Goal: Task Accomplishment & Management: Use online tool/utility

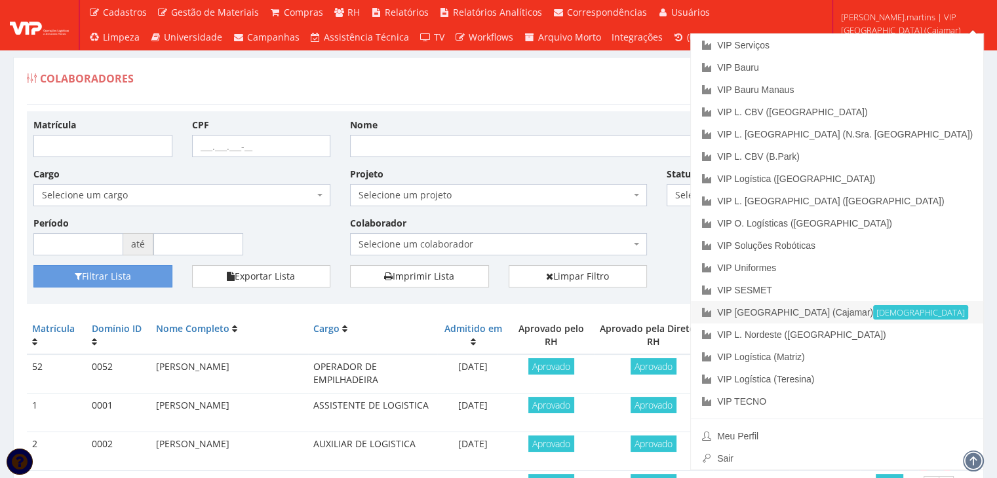
click at [907, 312] on link "VIP Brasil (Cajamar) Ativa" at bounding box center [837, 312] width 292 height 22
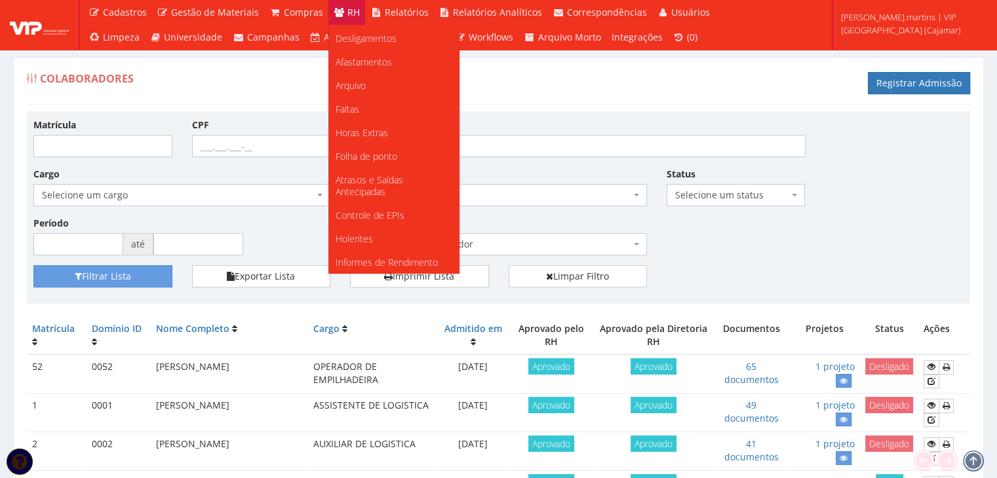
scroll to position [141, 0]
click at [351, 212] on span "Controle de EPIs" at bounding box center [369, 214] width 69 height 12
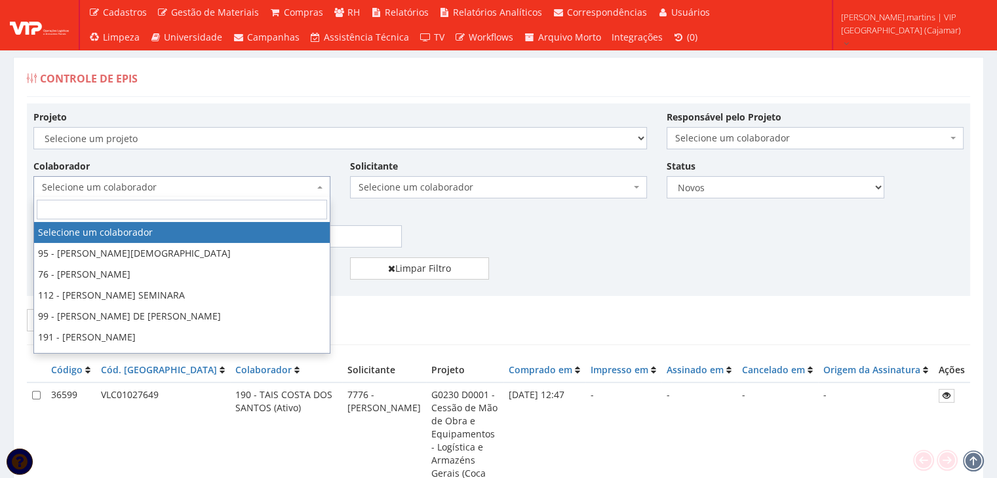
click at [292, 184] on span "Selecione um colaborador" at bounding box center [178, 187] width 272 height 13
type input "henriqu"
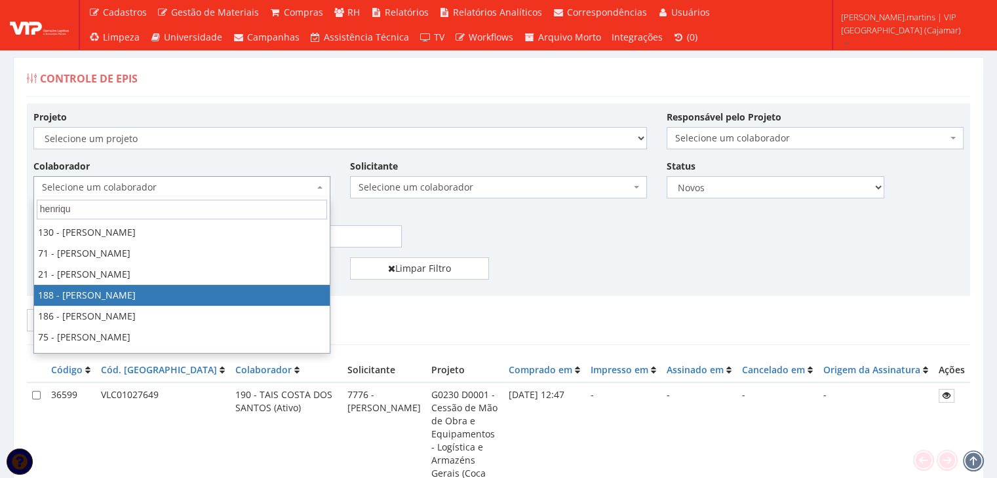
select select "4086"
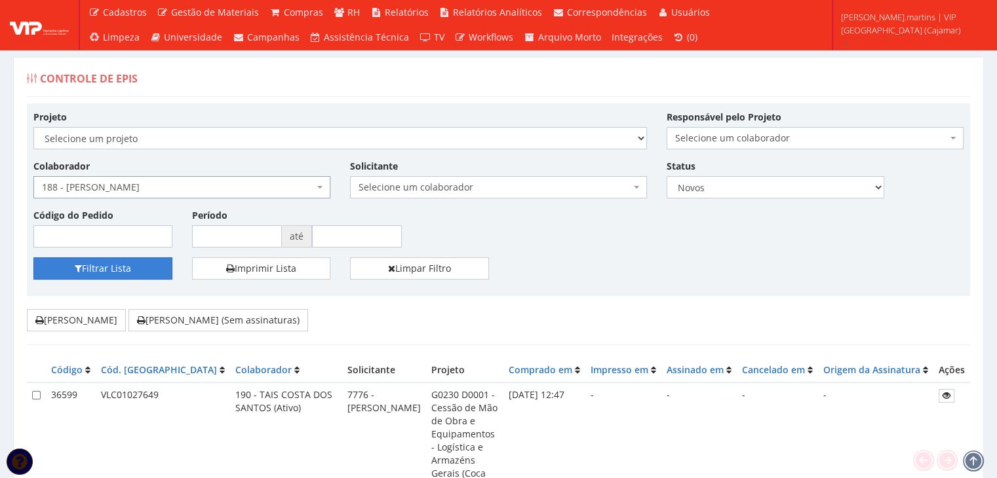
click at [107, 278] on button "Filtrar Lista" at bounding box center [102, 268] width 139 height 22
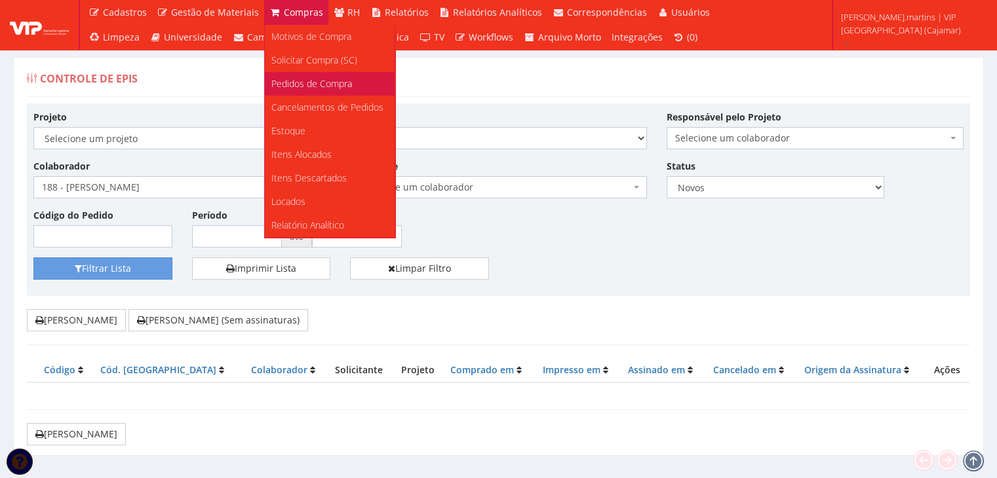
click at [301, 78] on span "Pedidos de Compra" at bounding box center [311, 83] width 81 height 12
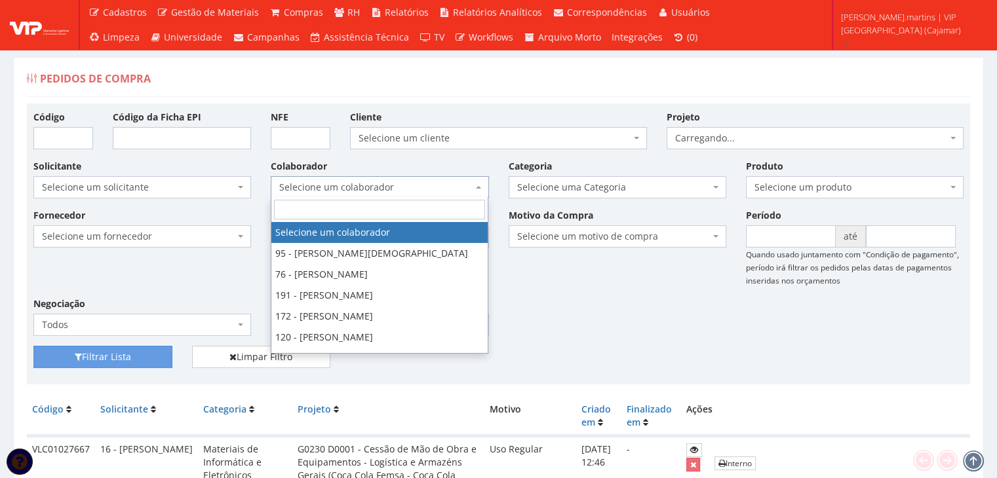
click at [282, 189] on span "Selecione um colaborador" at bounding box center [375, 187] width 193 height 13
type input "188"
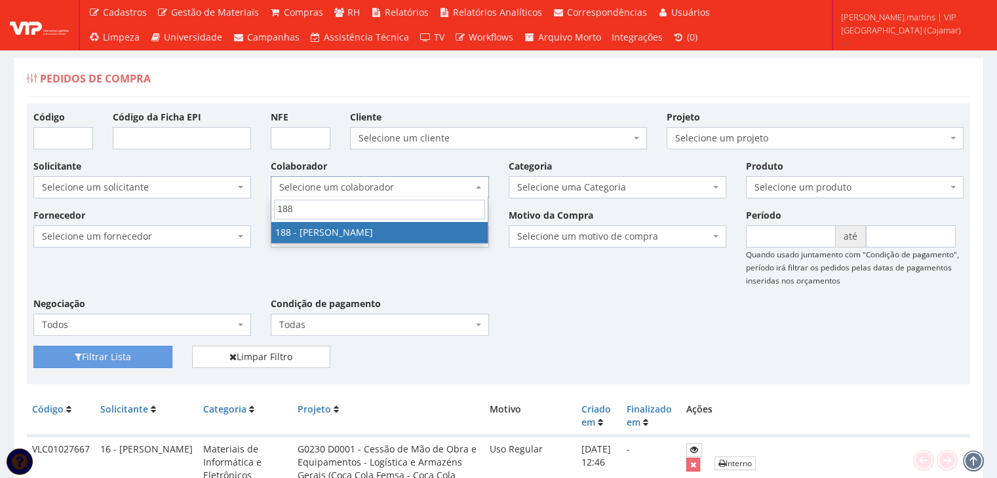
select select "4086"
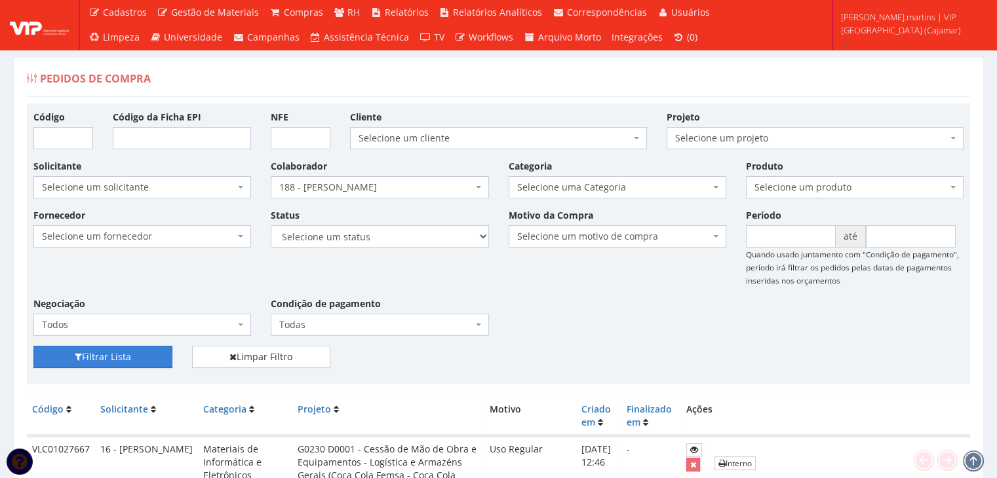
click at [119, 353] on button "Filtrar Lista" at bounding box center [102, 357] width 139 height 22
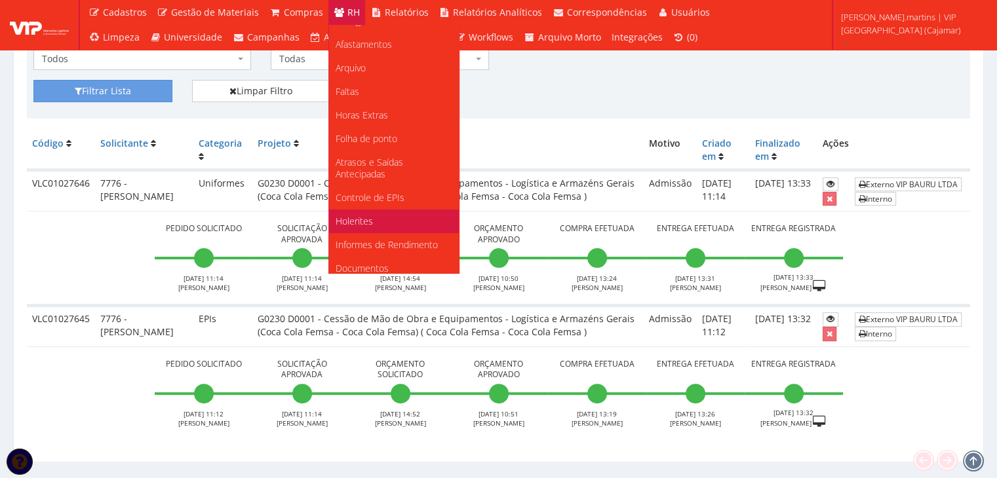
scroll to position [164, 0]
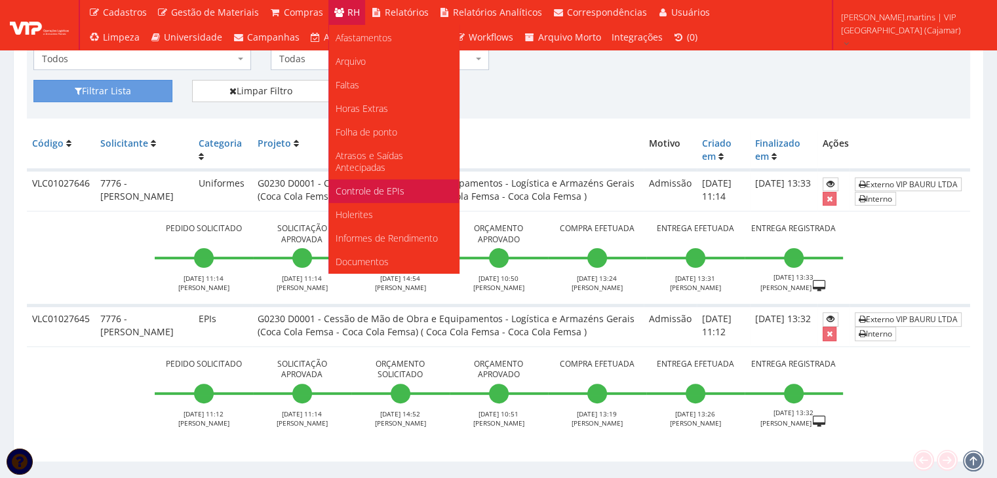
click at [410, 195] on link "Controle de EPIs" at bounding box center [394, 192] width 130 height 24
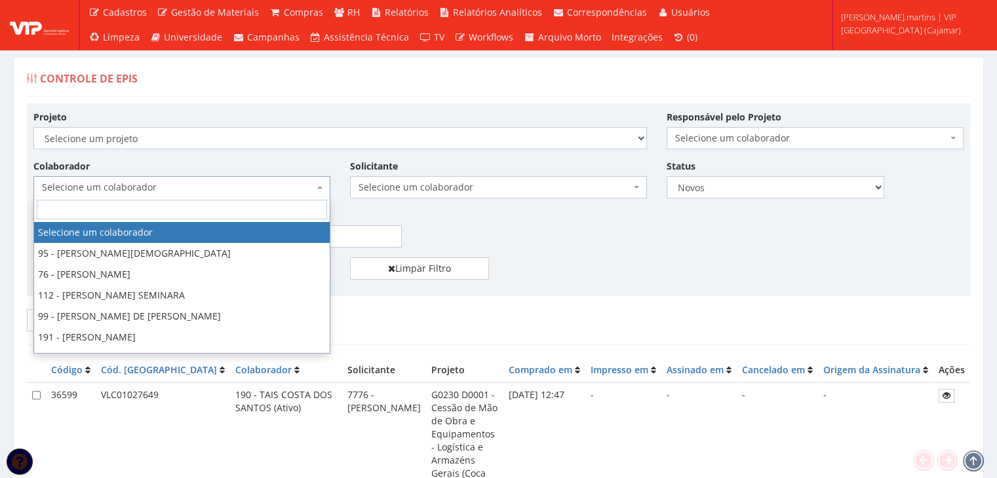
click at [264, 182] on span "Selecione um colaborador" at bounding box center [178, 187] width 272 height 13
type input "188"
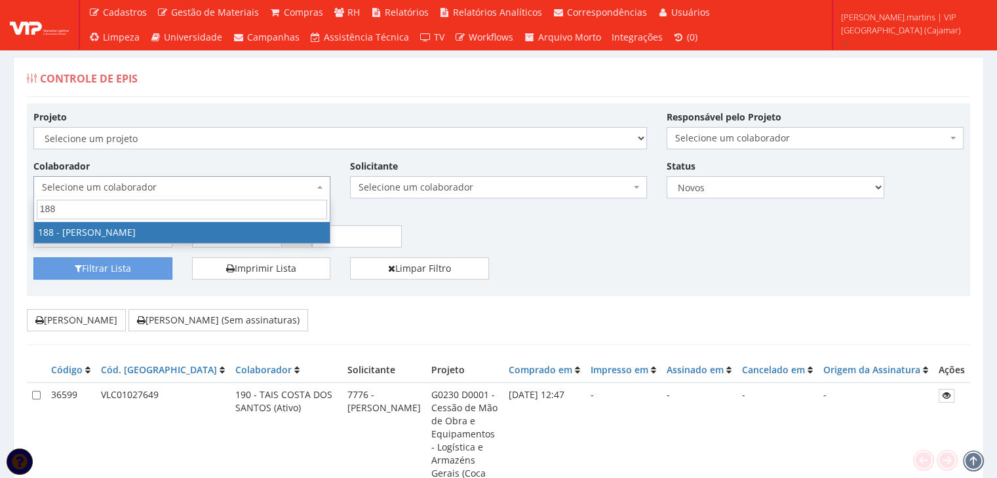
select select "4086"
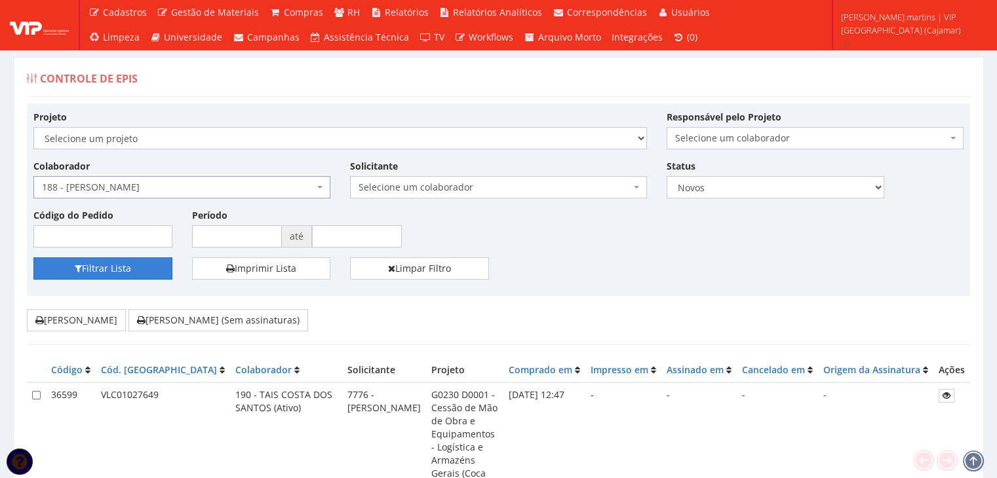
click at [140, 262] on button "Filtrar Lista" at bounding box center [102, 268] width 139 height 22
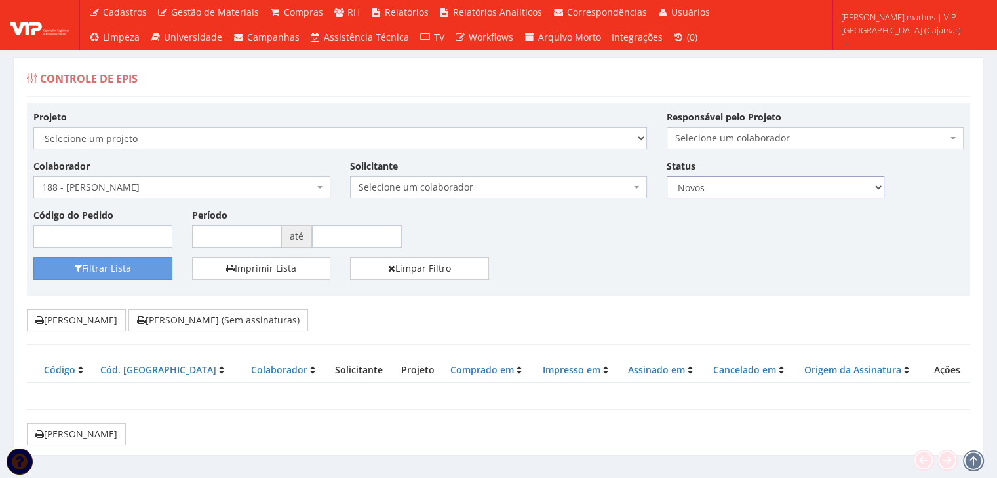
click at [717, 183] on select "Todos Novos Impressos Assinados" at bounding box center [775, 187] width 218 height 22
select select "2"
click at [666, 176] on select "Todos Novos Impressos Assinados" at bounding box center [775, 187] width 218 height 22
click at [149, 269] on button "Filtrar Lista" at bounding box center [102, 268] width 139 height 22
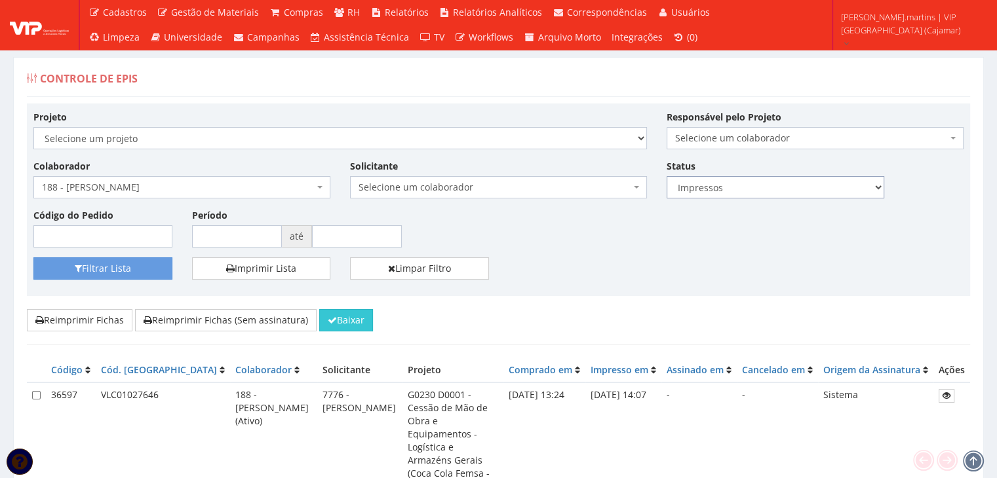
click at [705, 193] on select "Todos Novos Impressos Assinados" at bounding box center [775, 187] width 218 height 22
select select "1"
click at [666, 176] on select "Todos Novos Impressos Assinados" at bounding box center [775, 187] width 218 height 22
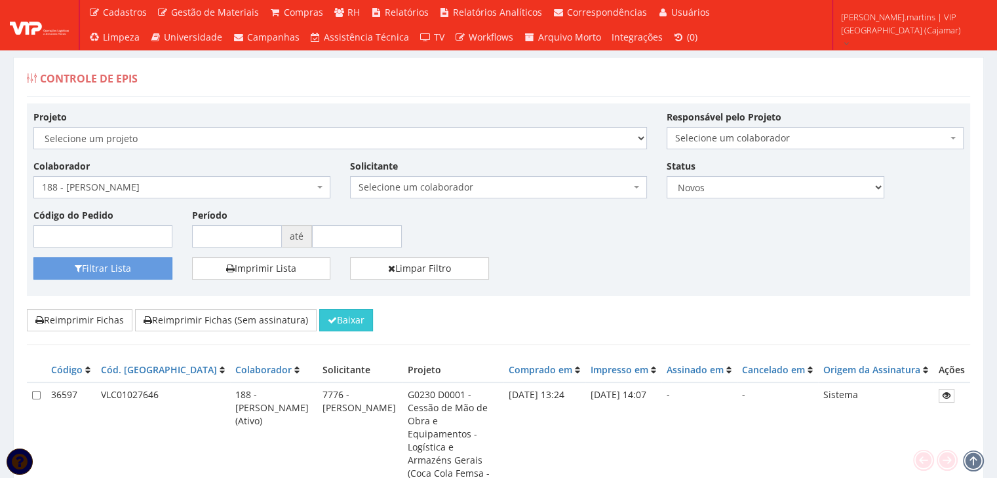
click at [257, 189] on span "188 - [PERSON_NAME]" at bounding box center [178, 187] width 272 height 13
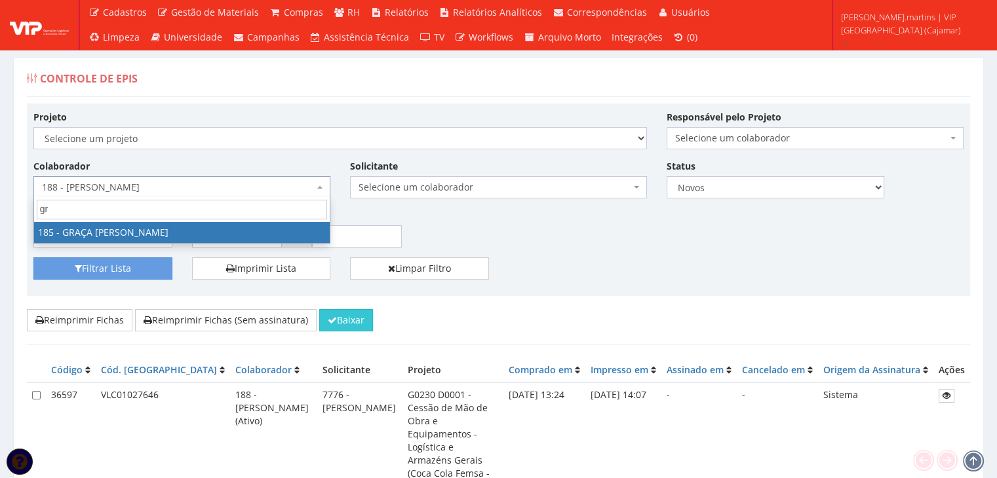
type input "gra"
select select "4083"
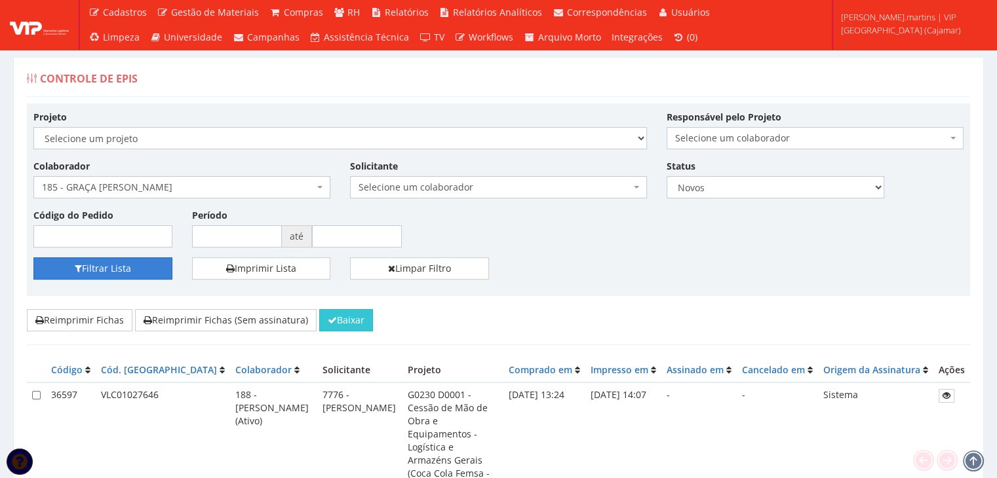
click at [132, 265] on button "Filtrar Lista" at bounding box center [102, 268] width 139 height 22
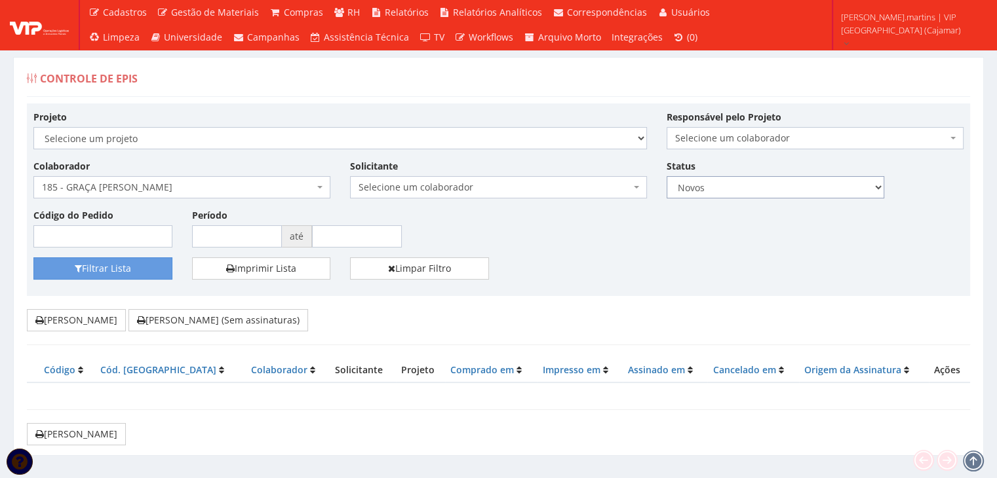
click at [736, 190] on select "Todos Novos Impressos Assinados" at bounding box center [775, 187] width 218 height 22
select select "2"
click at [666, 176] on select "Todos Novos Impressos Assinados" at bounding box center [775, 187] width 218 height 22
click at [130, 265] on button "Filtrar Lista" at bounding box center [102, 268] width 139 height 22
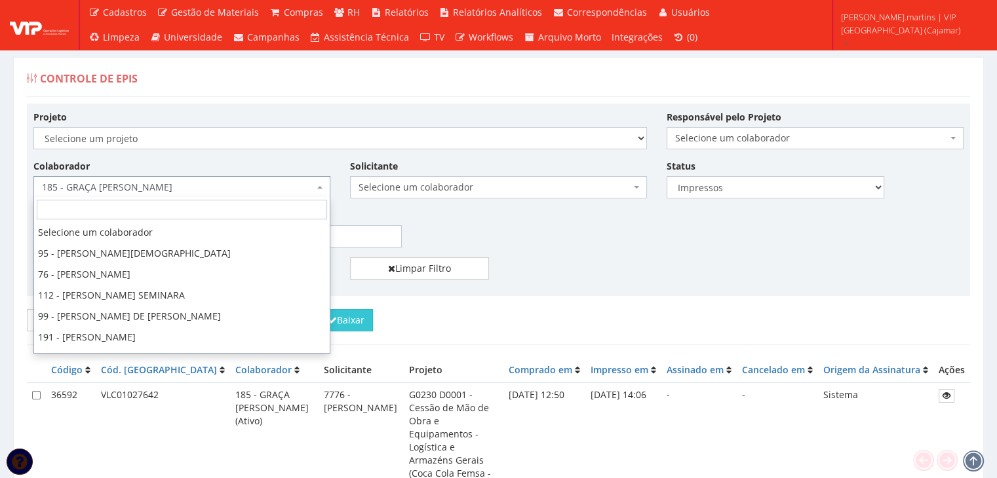
click at [278, 181] on span "185 - GRAÇA [PERSON_NAME]" at bounding box center [178, 187] width 272 height 13
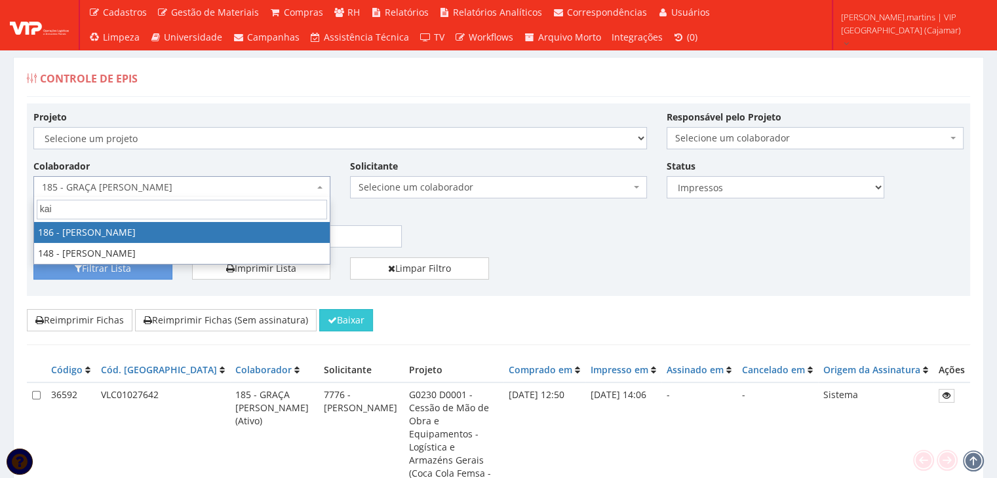
type input "kaio"
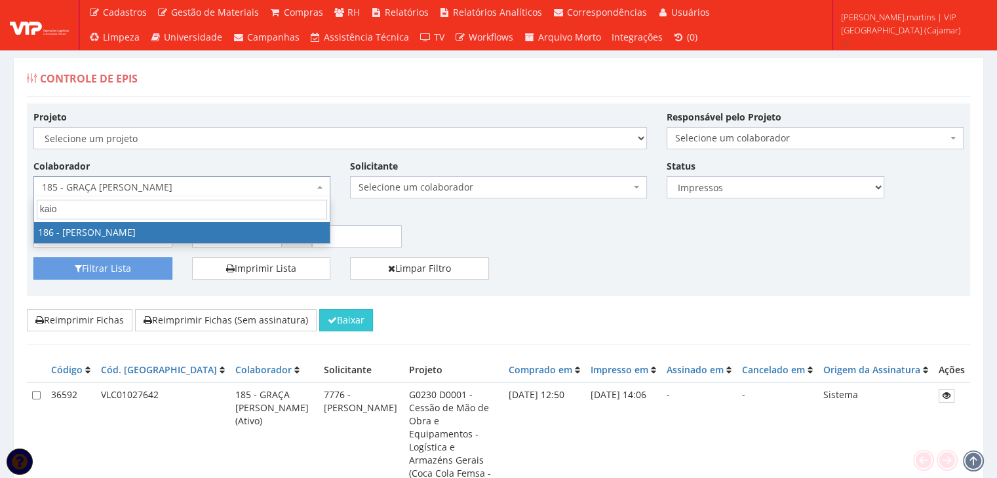
select select "4084"
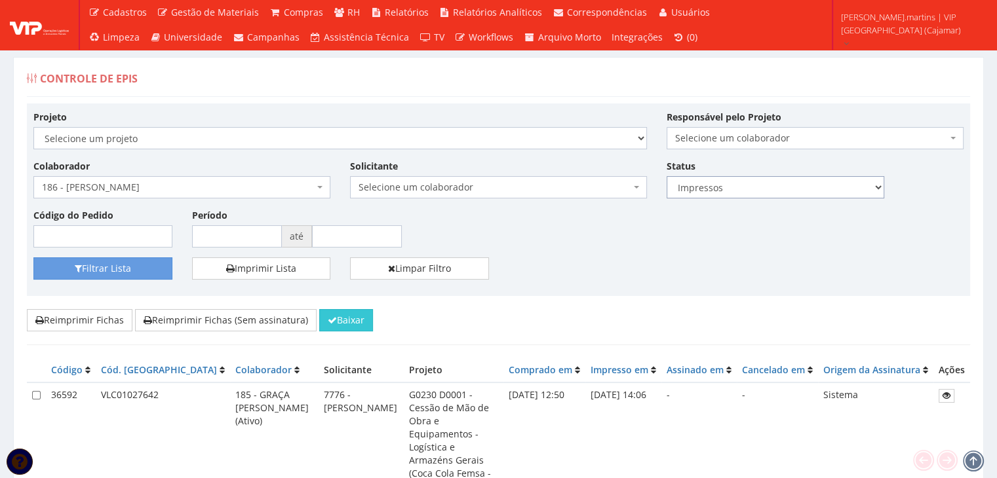
click at [708, 185] on select "Todos Novos Impressos Assinados" at bounding box center [775, 187] width 218 height 22
select select "1"
click at [666, 176] on select "Todos Novos Impressos Assinados" at bounding box center [775, 187] width 218 height 22
click at [126, 263] on button "Filtrar Lista" at bounding box center [102, 268] width 139 height 22
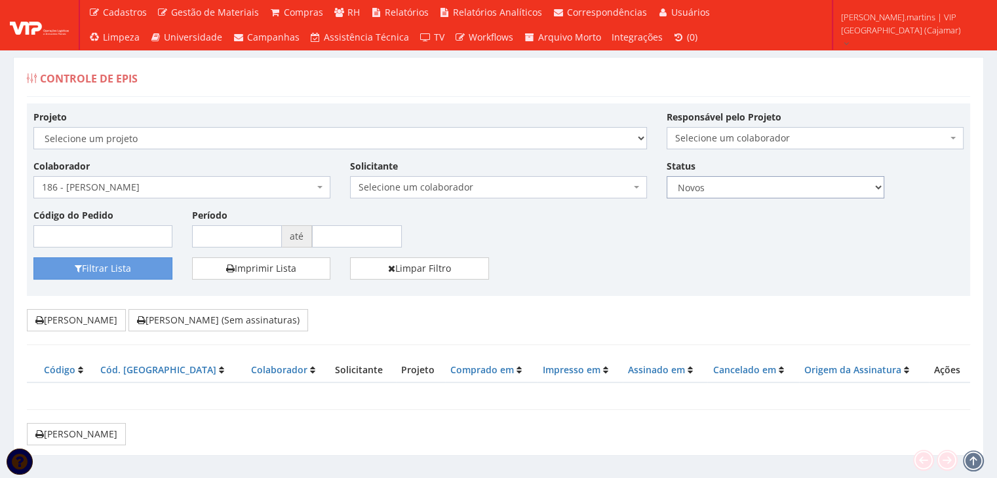
click at [696, 187] on select "Todos Novos Impressos Assinados" at bounding box center [775, 187] width 218 height 22
select select "2"
click at [666, 176] on select "Todos Novos Impressos Assinados" at bounding box center [775, 187] width 218 height 22
click at [132, 276] on button "Filtrar Lista" at bounding box center [102, 268] width 139 height 22
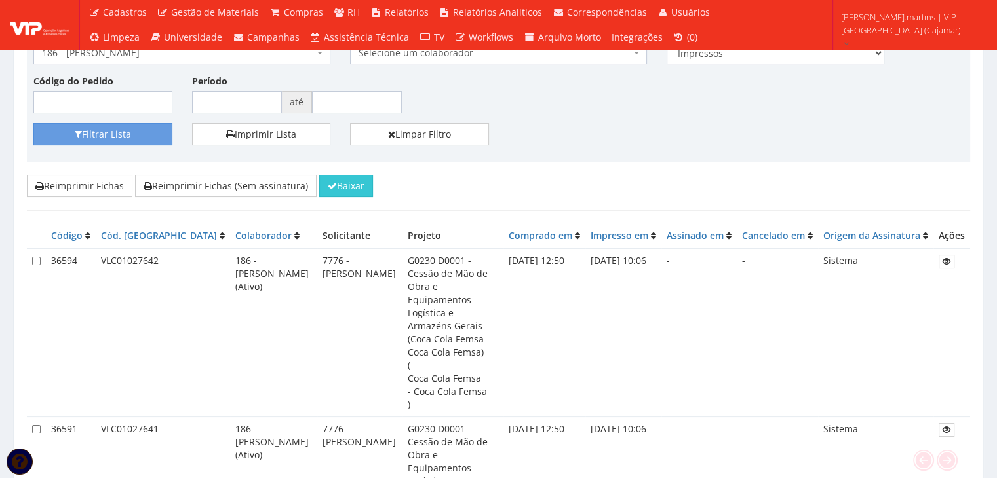
scroll to position [143, 0]
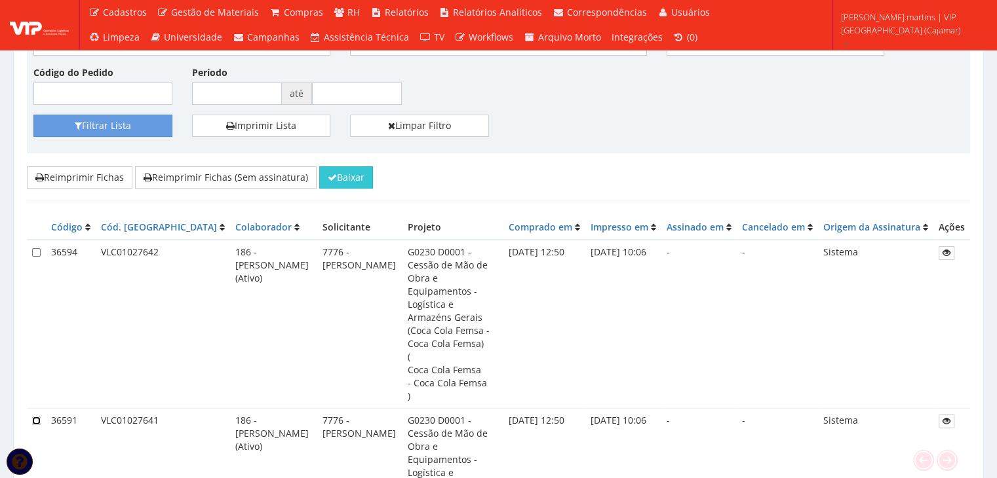
click at [35, 417] on input "checkbox" at bounding box center [36, 421] width 9 height 9
checkbox input "true"
click at [37, 248] on input "checkbox" at bounding box center [36, 252] width 9 height 9
checkbox input "true"
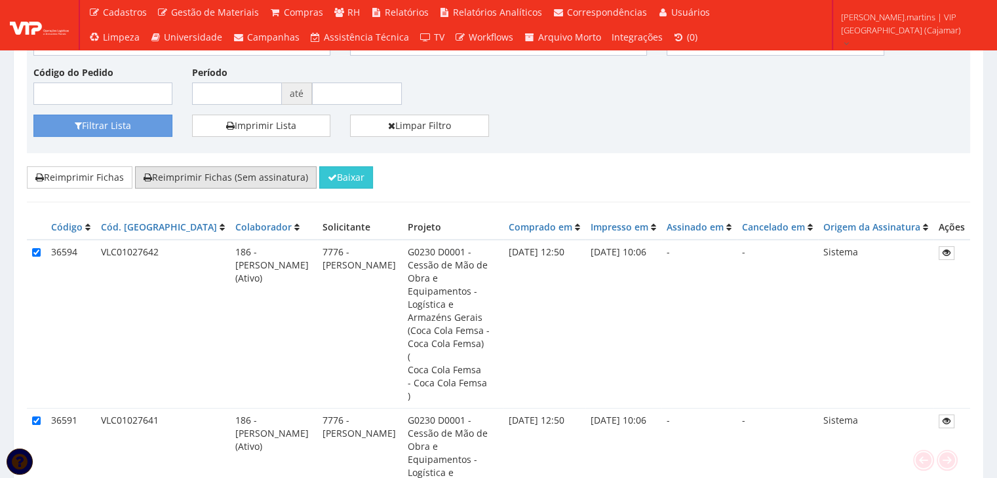
click at [249, 181] on button "Reimprimir Fichas (Sem assinatura)" at bounding box center [225, 177] width 181 height 22
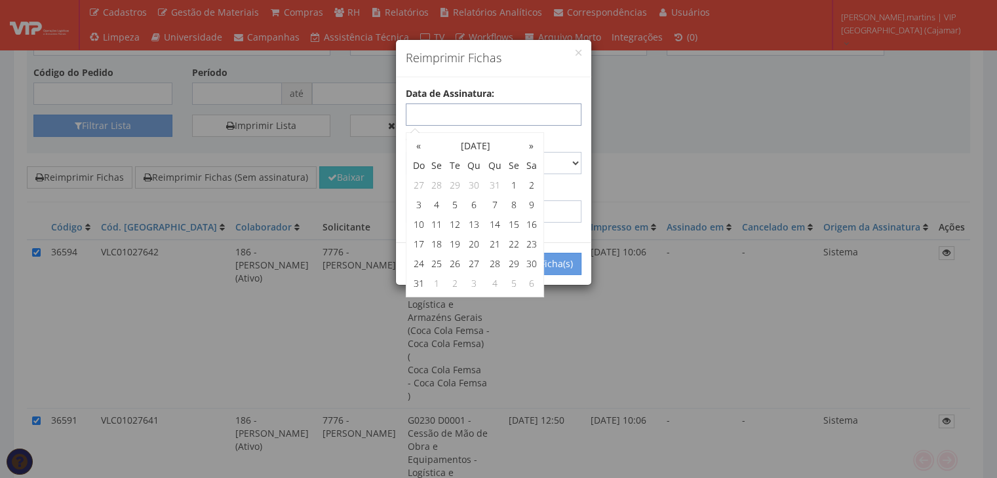
click at [499, 113] on input "text" at bounding box center [494, 115] width 176 height 22
type input "[DATE]"
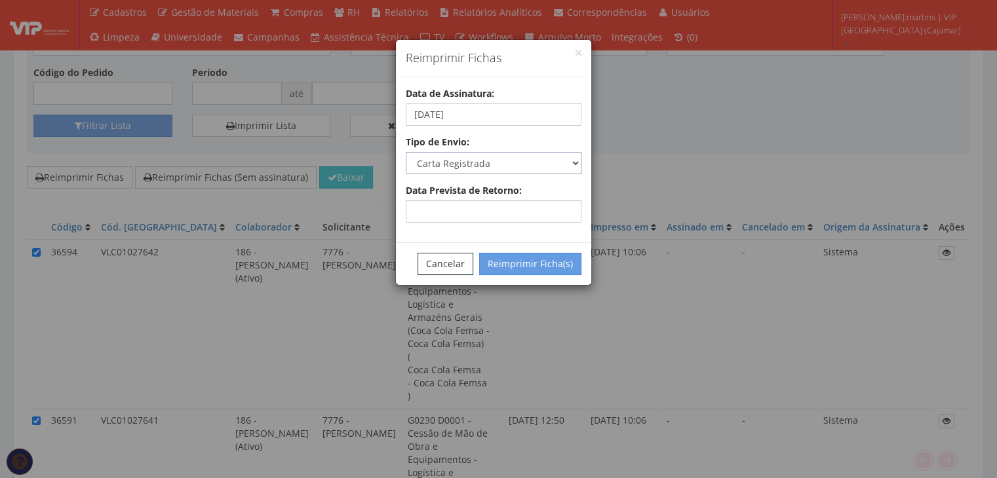
click at [569, 158] on select "Carta Registrada Carta Simples PAC Sedex Sedex 10 Sedex 12 Sedex Hoje E-mail Tr…" at bounding box center [494, 163] width 176 height 22
select select "email"
click at [406, 152] on select "Carta Registrada Carta Simples PAC Sedex Sedex 10 Sedex 12 Sedex Hoje E-mail Tr…" at bounding box center [494, 163] width 176 height 22
click at [521, 271] on button "Reimprimir Ficha(s)" at bounding box center [530, 264] width 102 height 22
